Goal: Information Seeking & Learning: Understand process/instructions

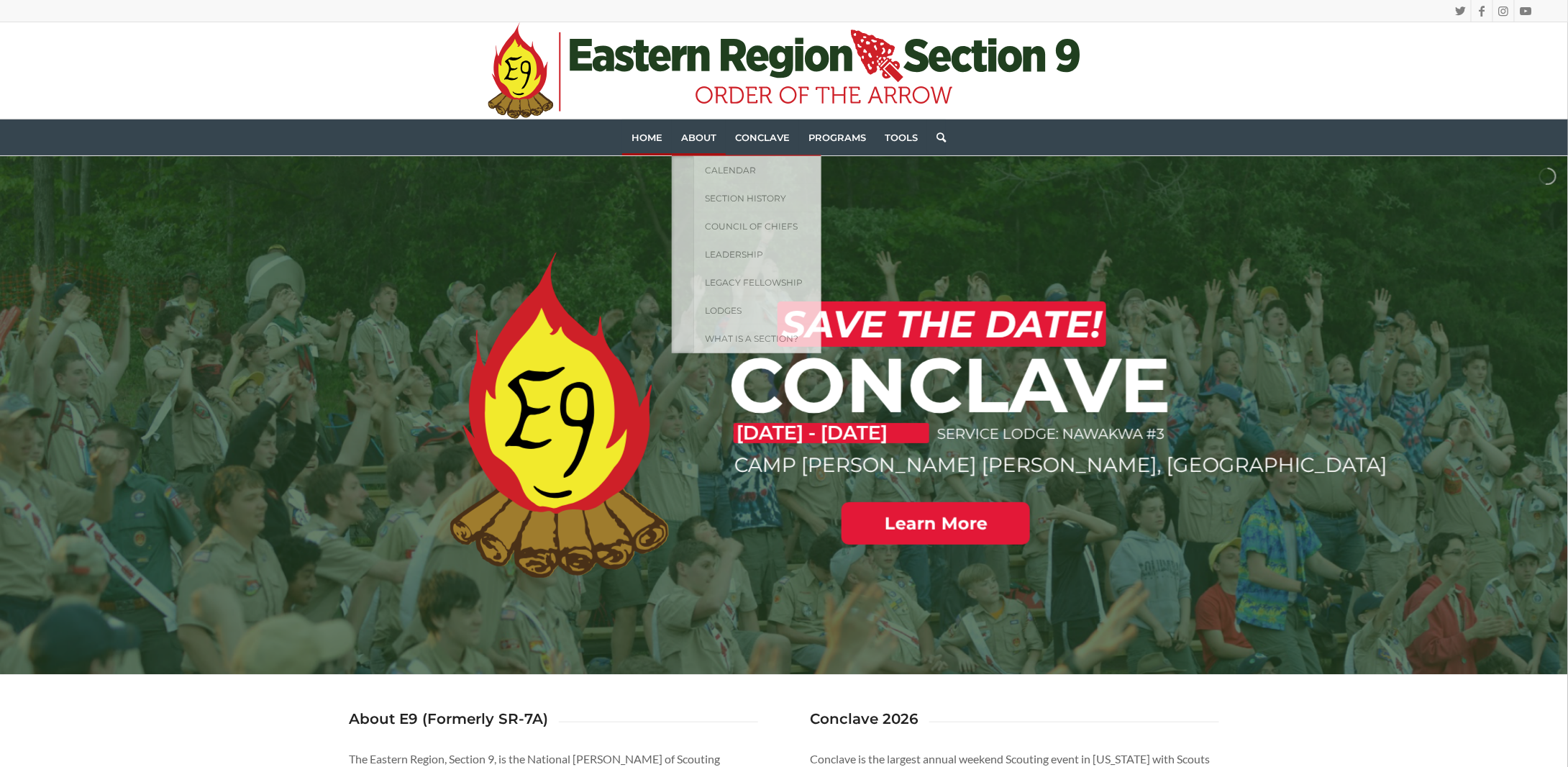
click at [704, 139] on span "About" at bounding box center [698, 137] width 35 height 11
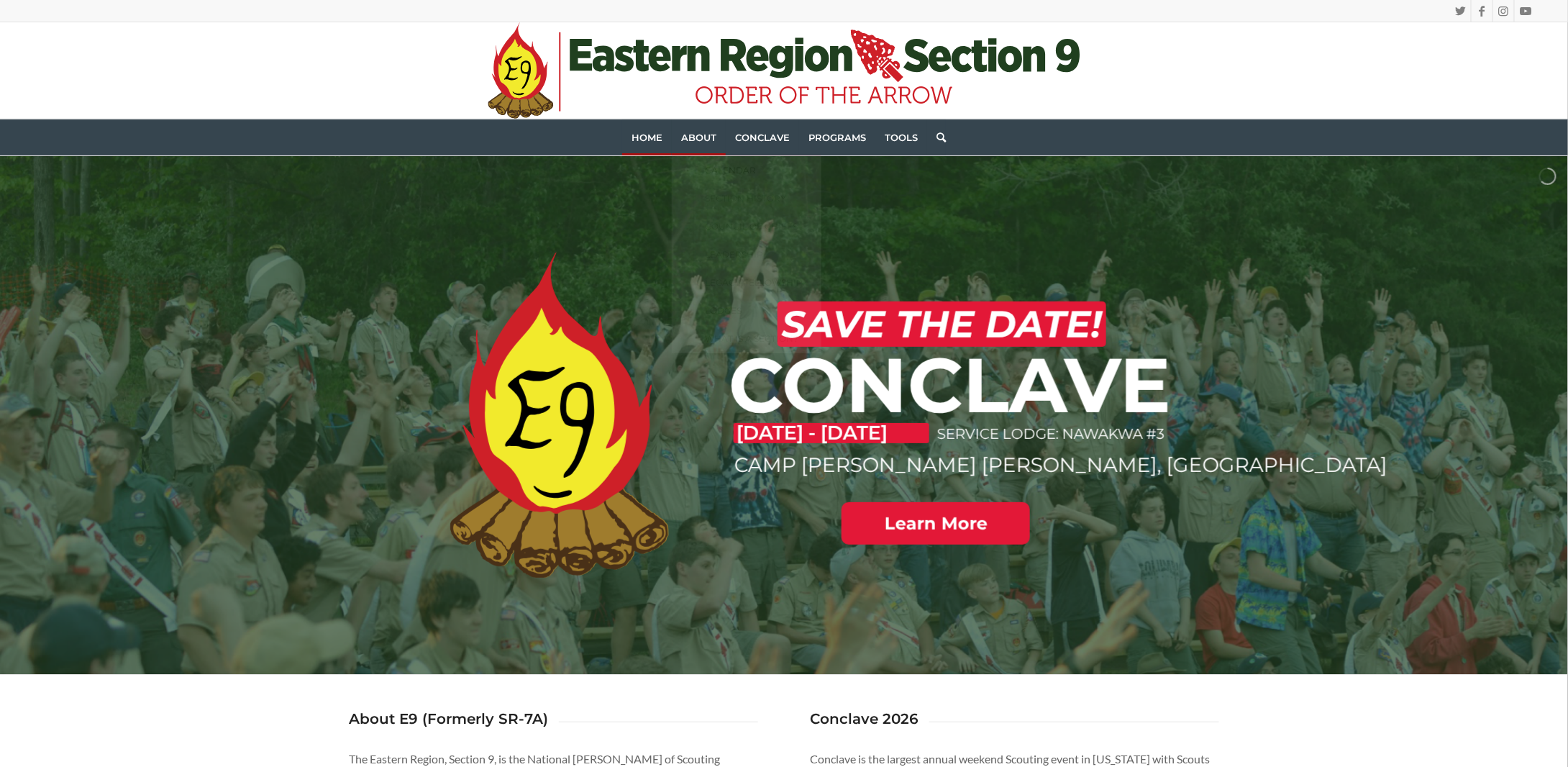
click at [738, 166] on span "Calendar" at bounding box center [729, 170] width 51 height 10
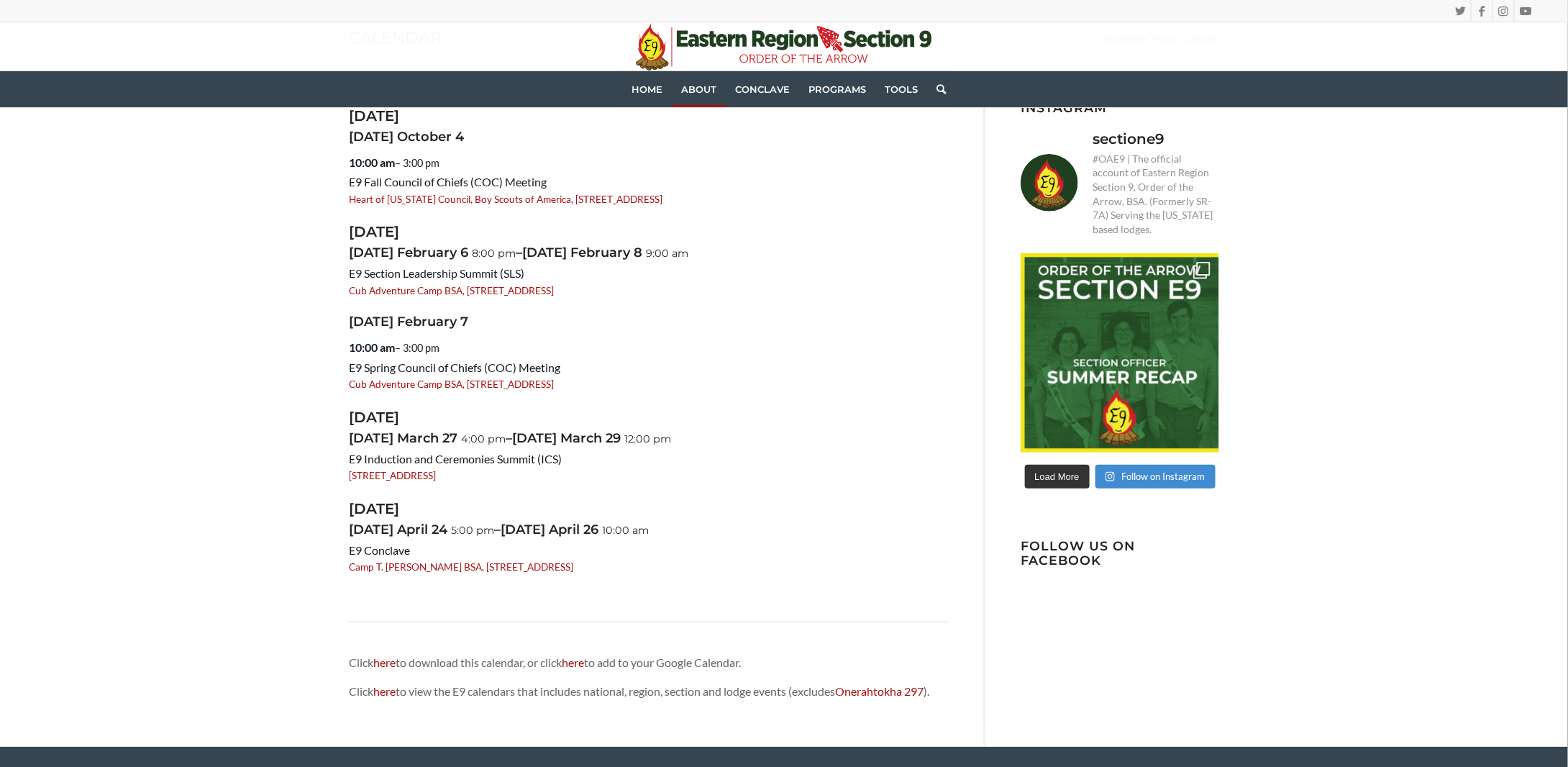
scroll to position [72, 0]
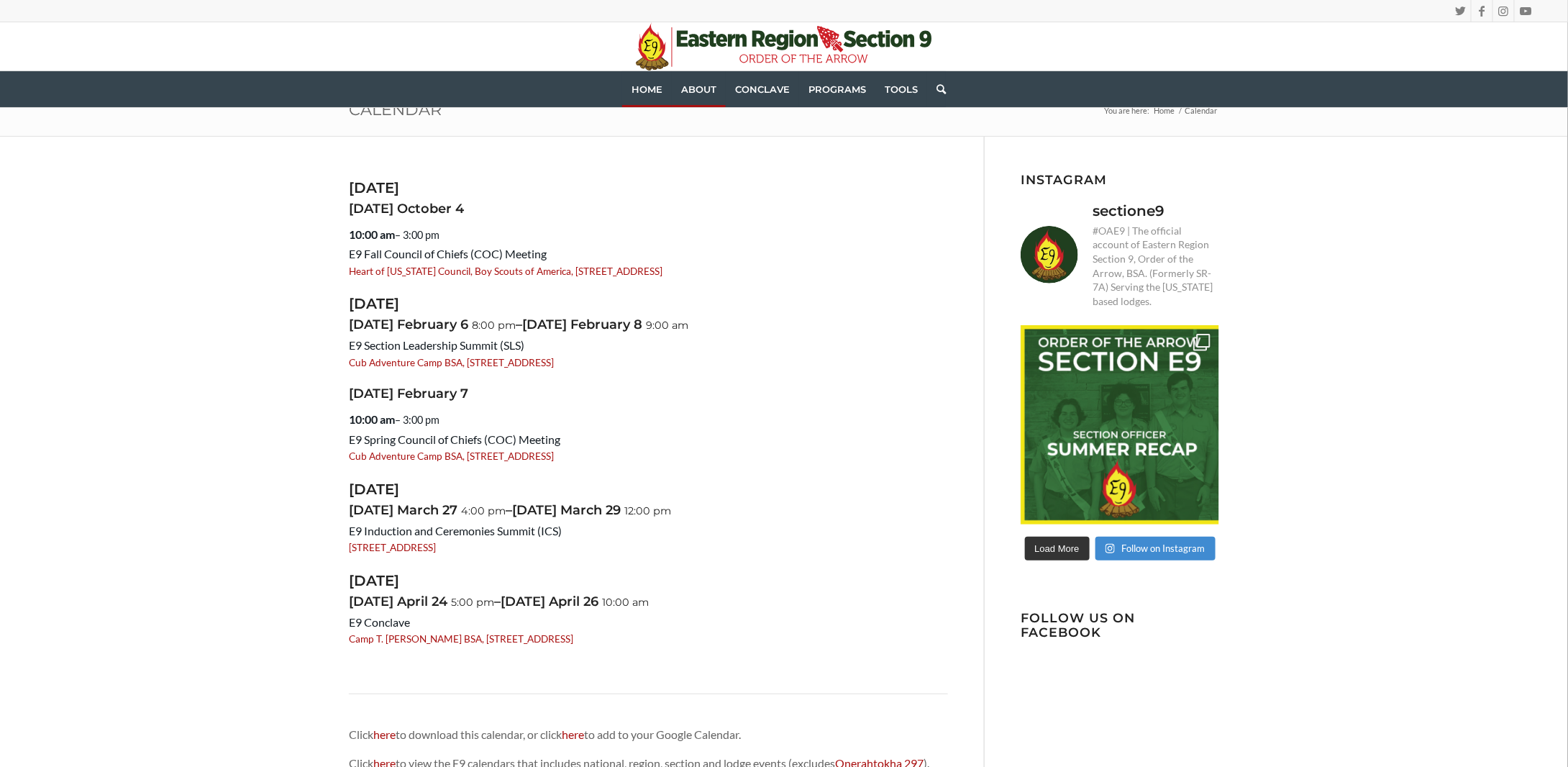
click at [636, 92] on span "Home" at bounding box center [647, 88] width 31 height 11
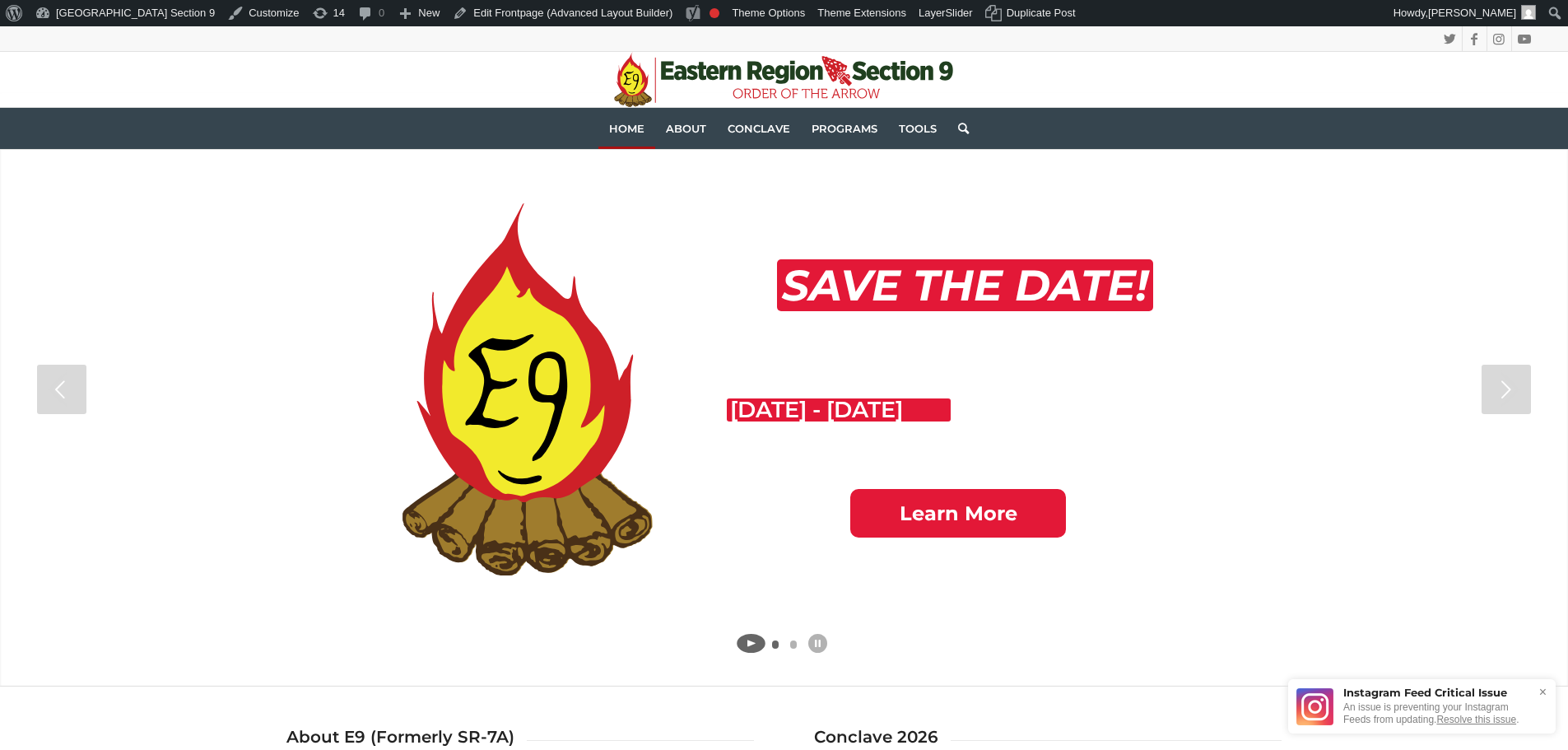
scroll to position [82, 0]
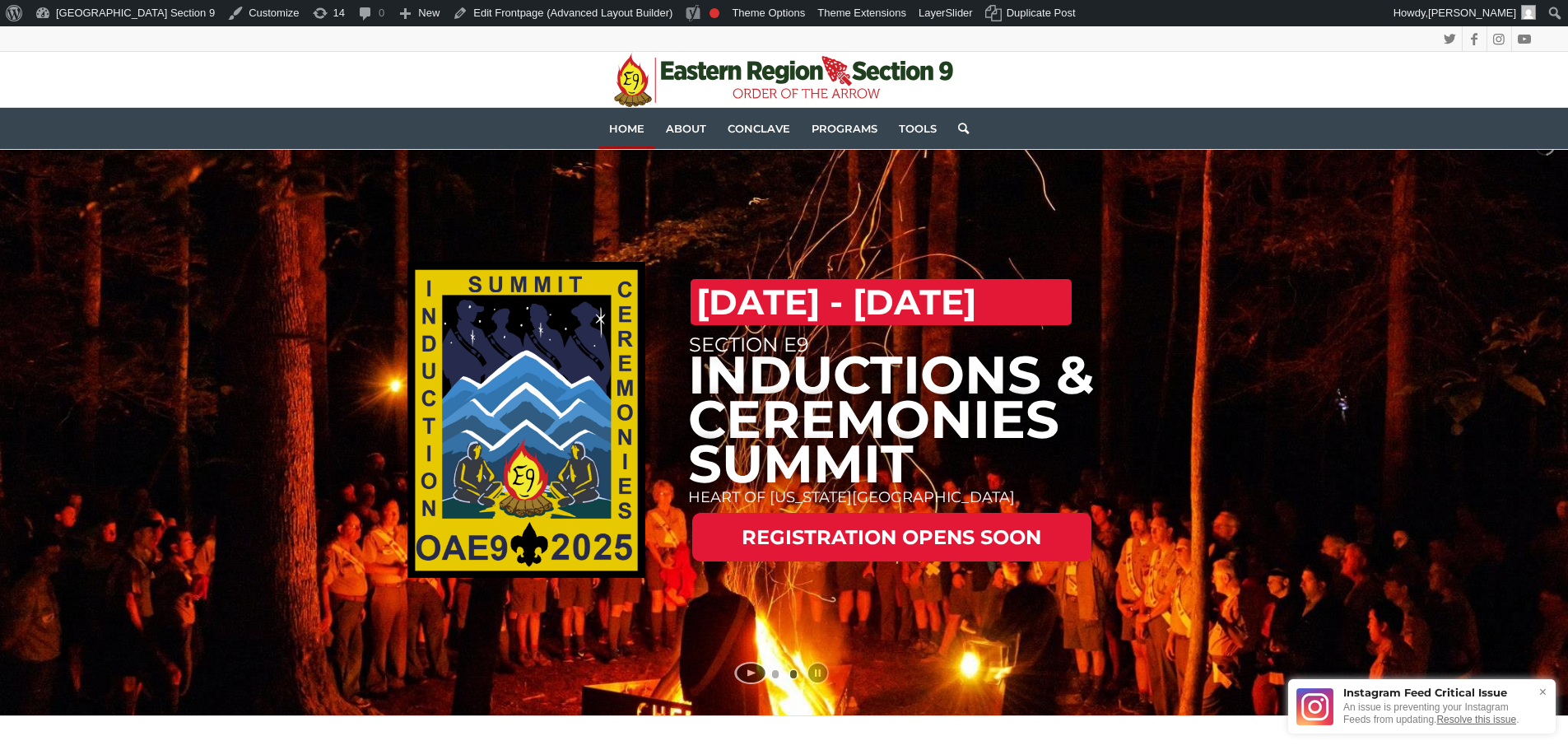
click at [1494, 722] on link "Resolve this issue" at bounding box center [1476, 720] width 80 height 12
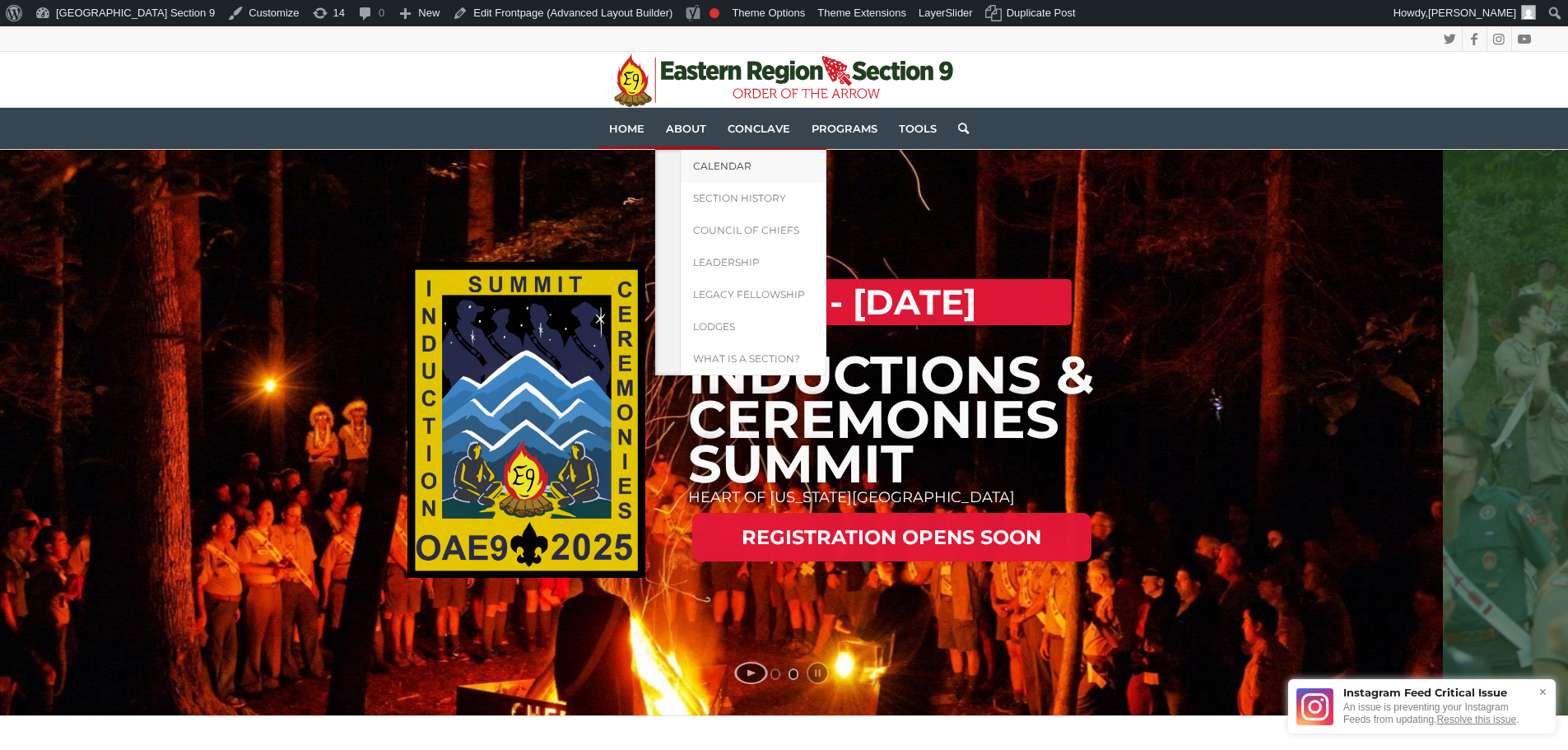
click at [719, 163] on span "Calendar" at bounding box center [722, 165] width 58 height 12
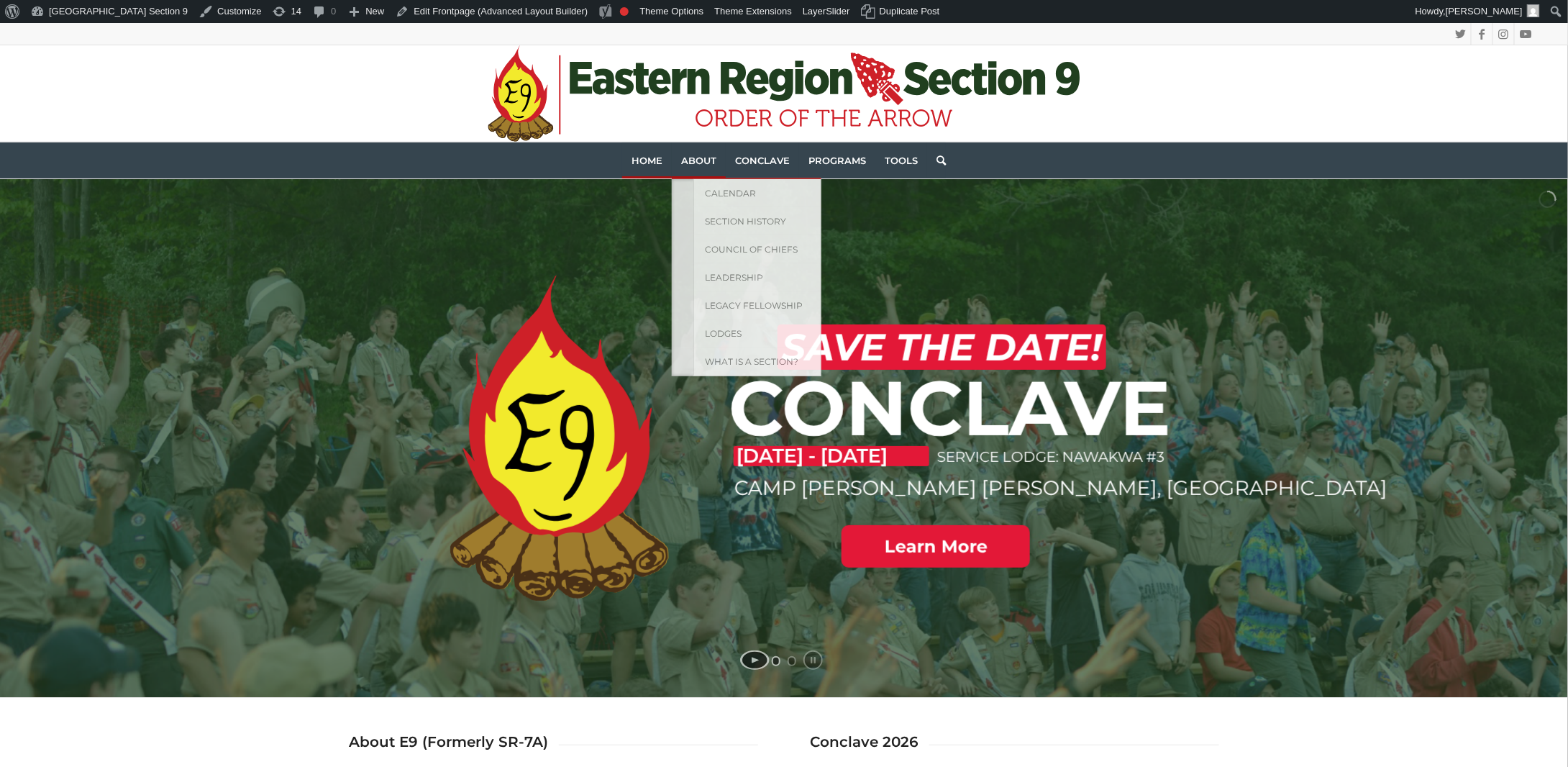
click at [709, 158] on span "About" at bounding box center [698, 160] width 35 height 11
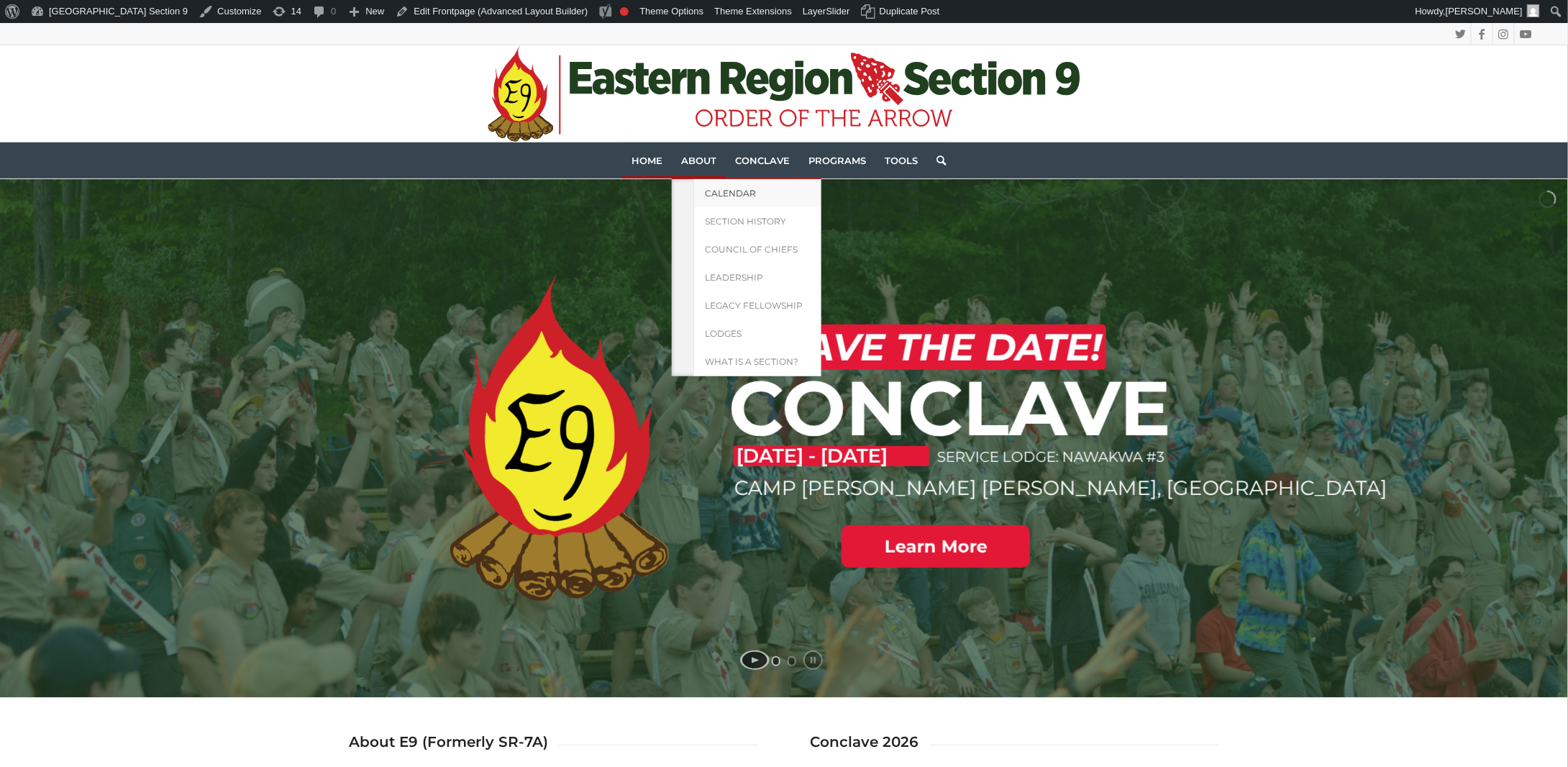
click at [717, 190] on span "Calendar" at bounding box center [729, 193] width 51 height 10
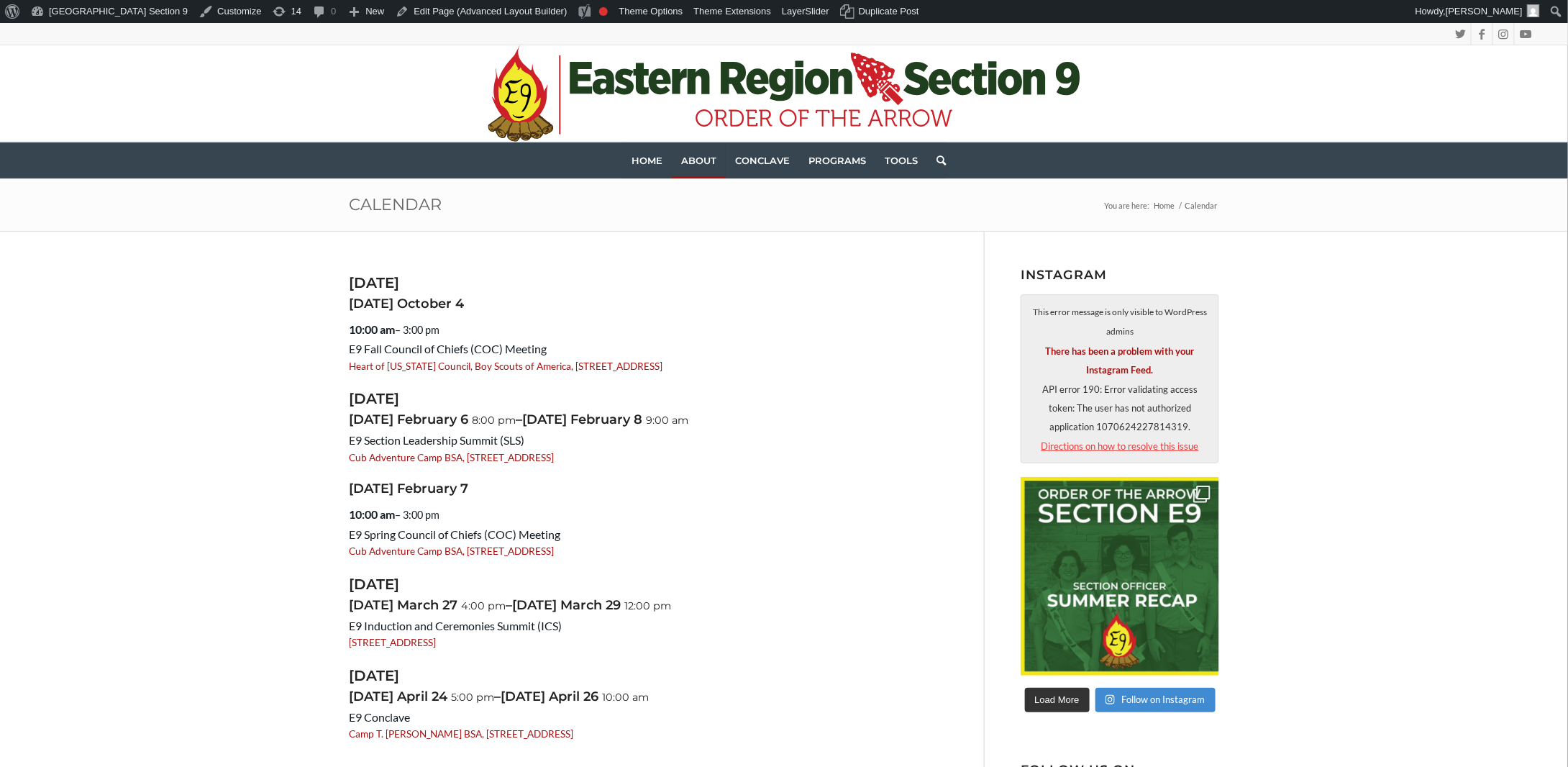
click at [1106, 447] on link "Directions on how to resolve this issue" at bounding box center [1120, 446] width 157 height 11
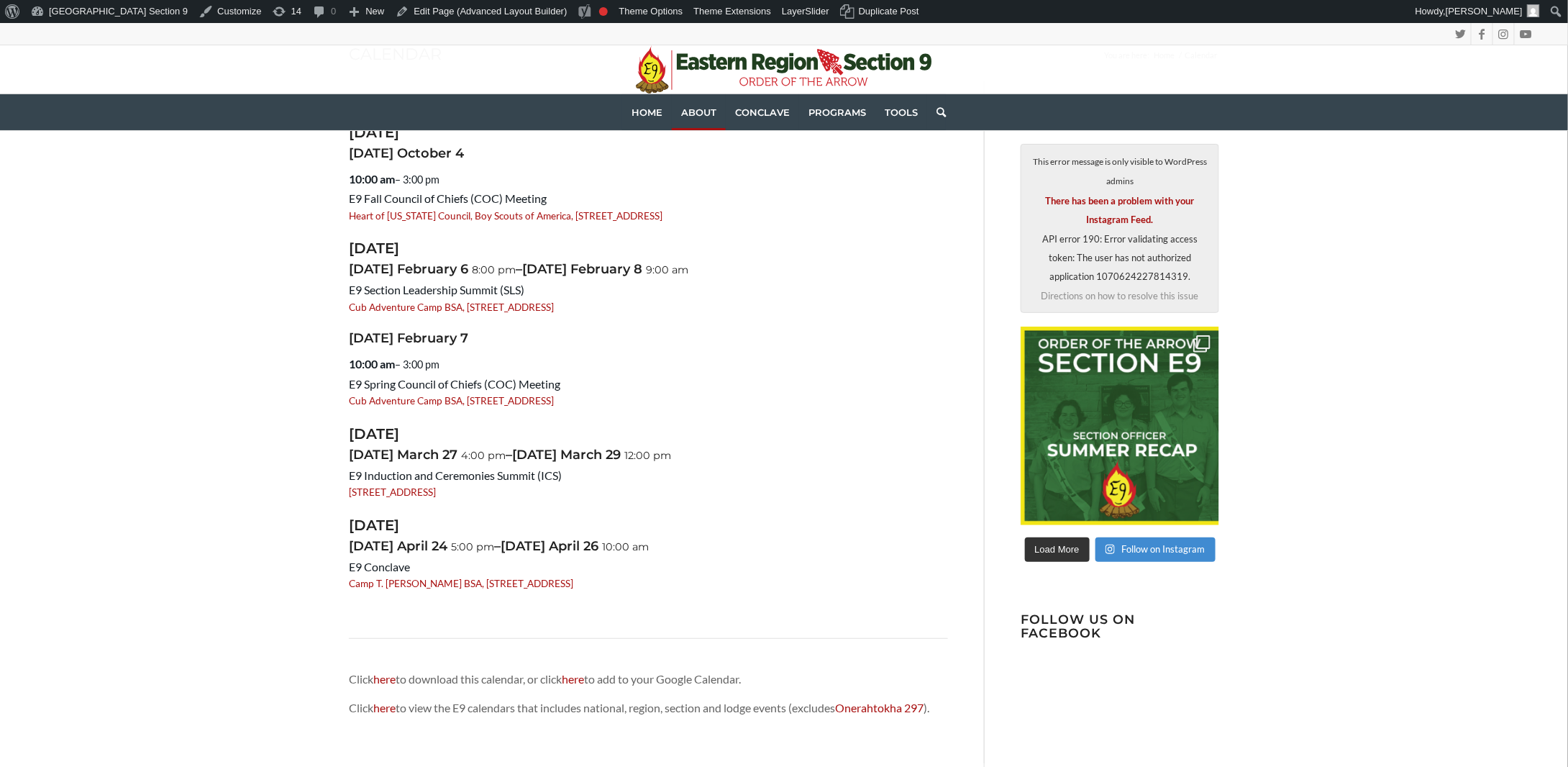
scroll to position [72, 0]
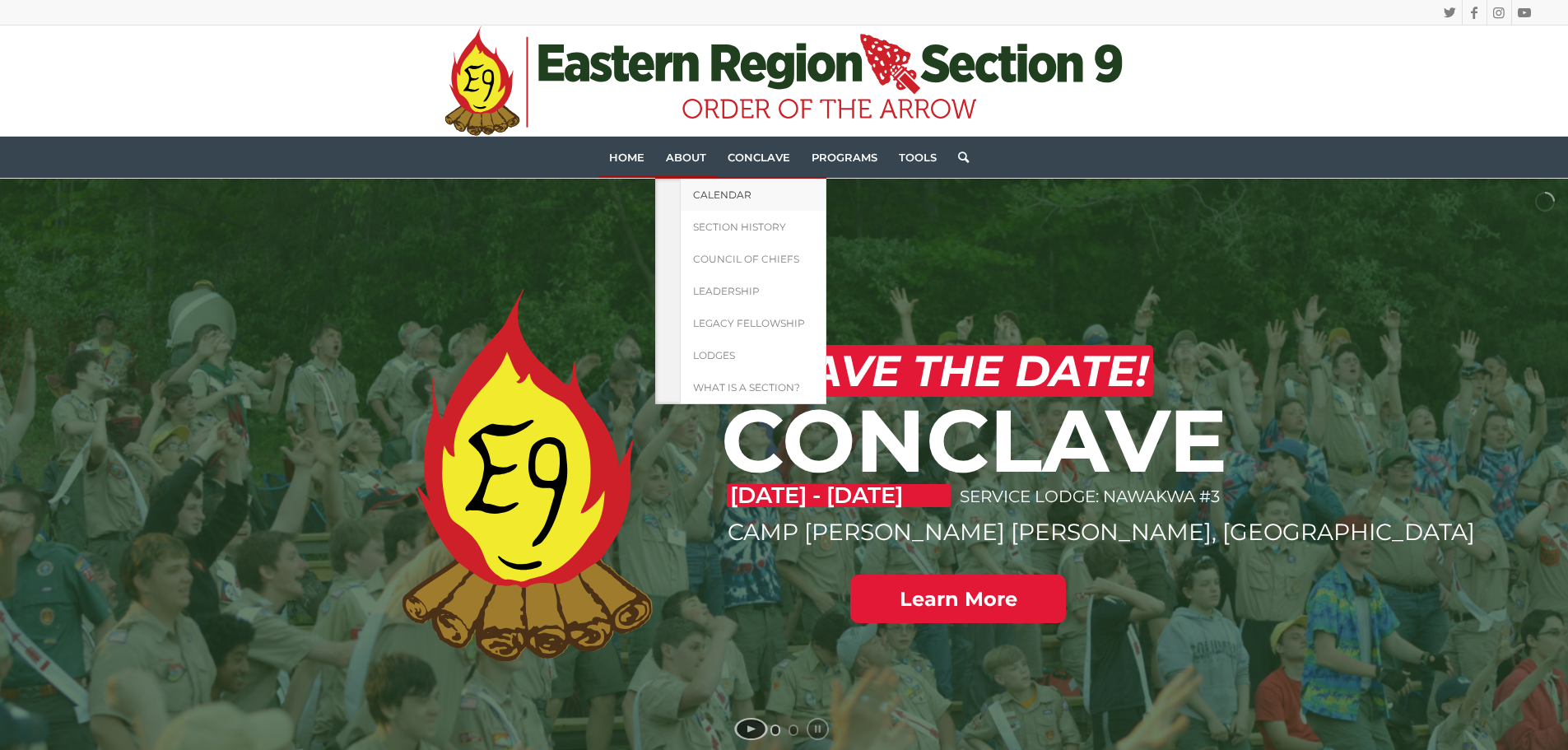
click at [699, 192] on span "Calendar" at bounding box center [722, 194] width 58 height 12
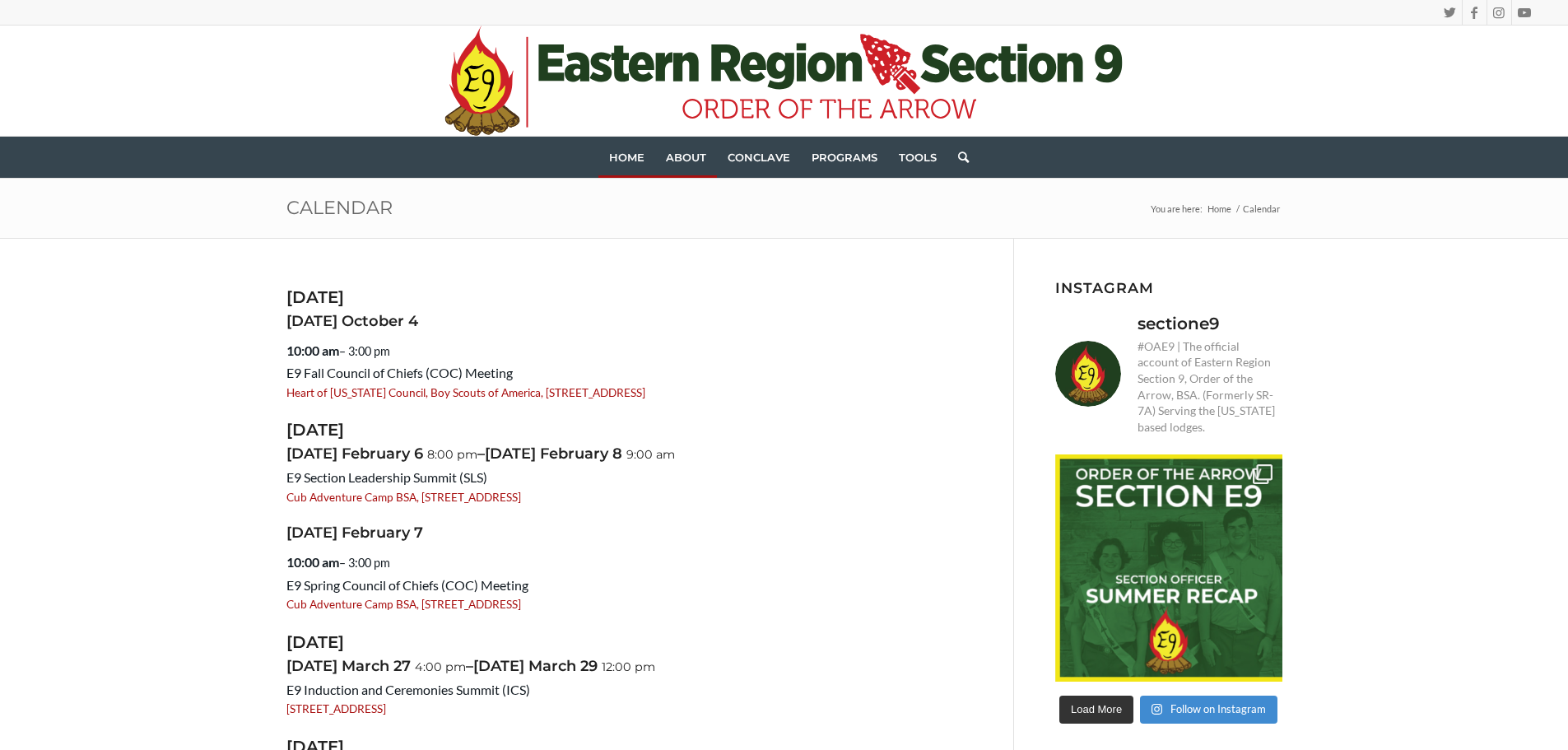
click at [619, 157] on span "Home" at bounding box center [627, 157] width 36 height 13
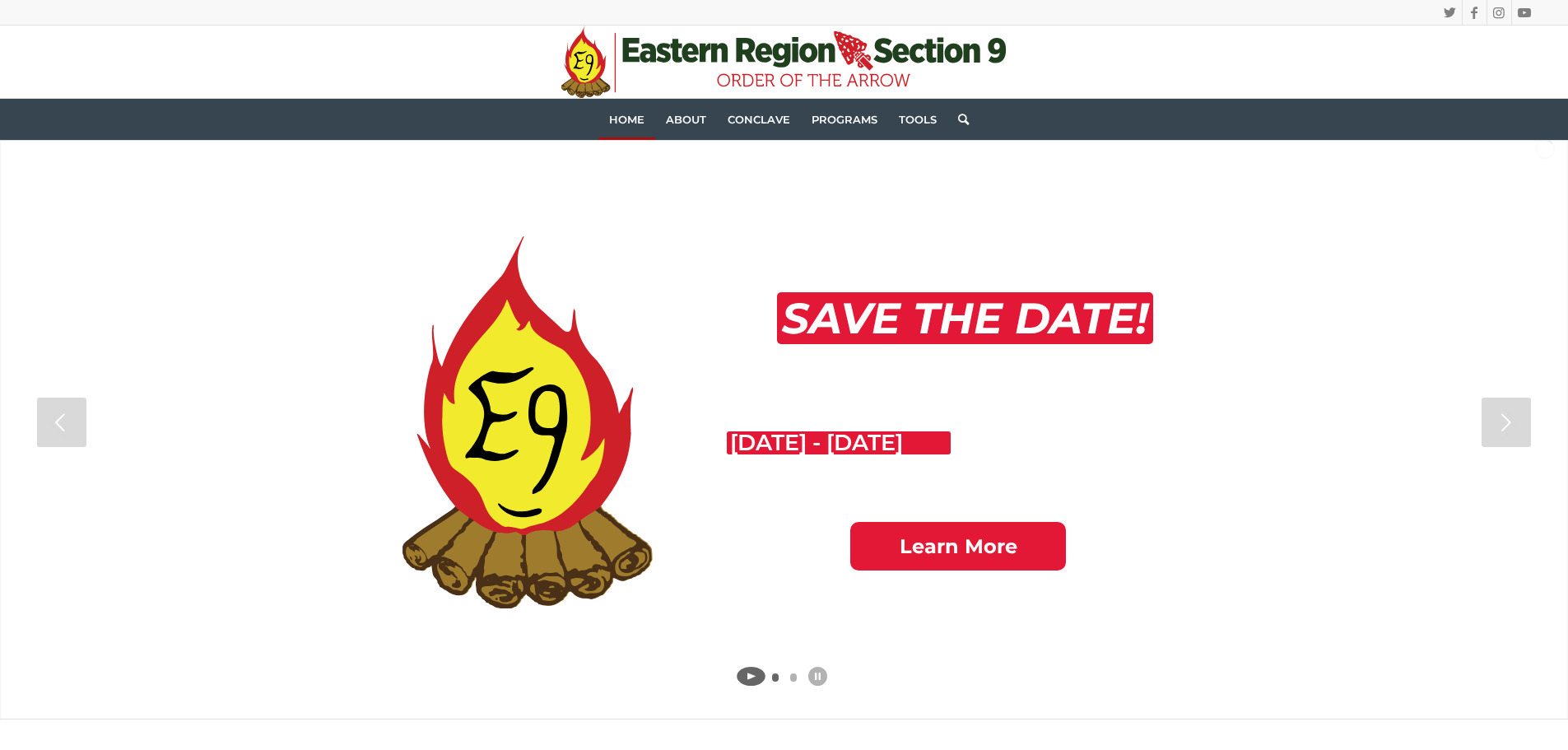
scroll to position [82, 0]
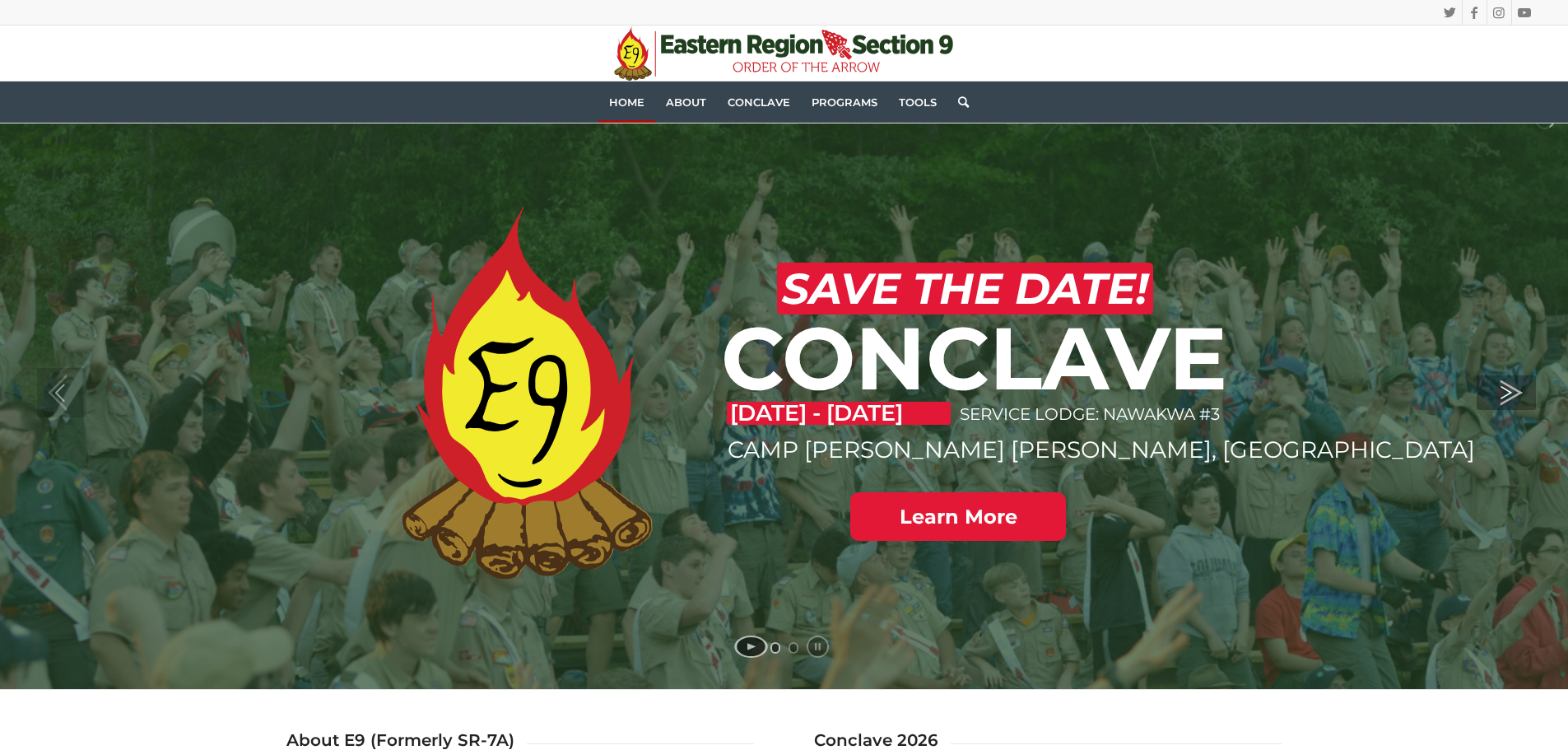
click at [1496, 387] on link "jump to the next slide" at bounding box center [1507, 392] width 59 height 35
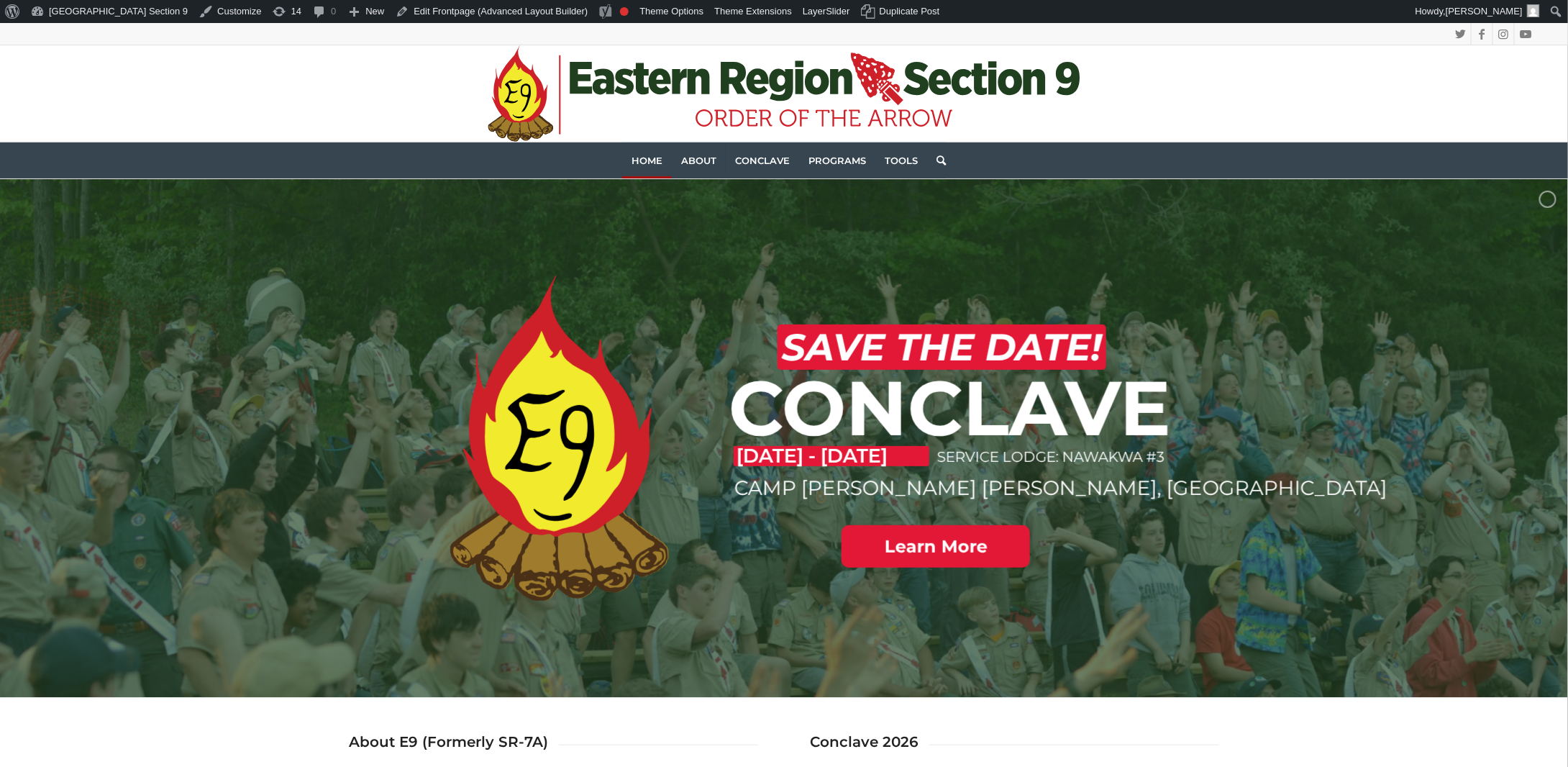
click at [202, 92] on div ".st0{fill:#CE2028;} .st1{fill:#203F1F;} .st2{fill-rule:evenodd;clip-rule:evenod…" at bounding box center [784, 93] width 1505 height 96
